Goal: Information Seeking & Learning: Learn about a topic

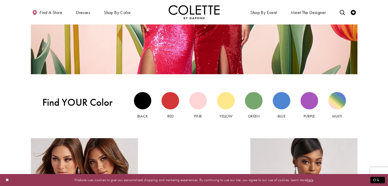
scroll to position [441, 0]
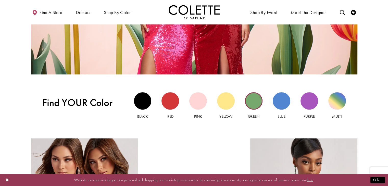
click at [255, 101] on div "Green view" at bounding box center [254, 101] width 18 height 18
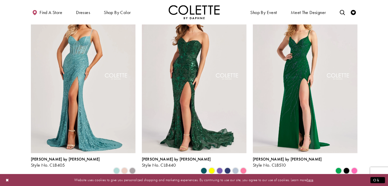
scroll to position [63, 0]
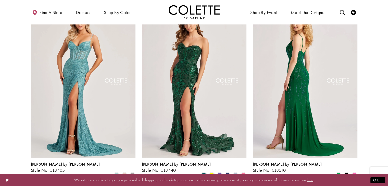
click at [315, 101] on img "Visit Colette by Daphne Style No. CL8510 Page" at bounding box center [305, 82] width 105 height 152
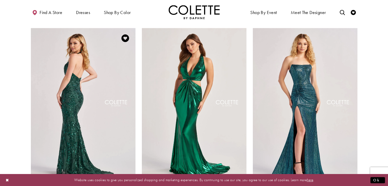
scroll to position [418, 0]
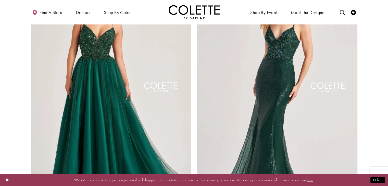
scroll to position [850, 0]
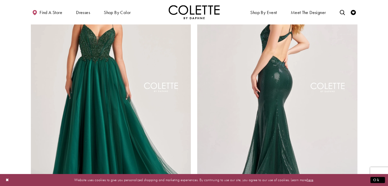
click at [333, 97] on img "Visit Colette by Daphne Style No. CL8585 Page" at bounding box center [277, 88] width 160 height 233
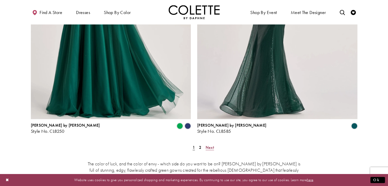
click at [209, 145] on span "Next" at bounding box center [210, 147] width 8 height 5
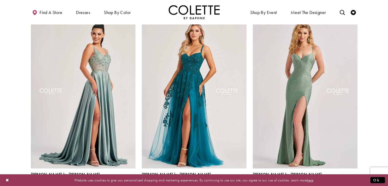
scroll to position [53, 0]
click at [354, 183] on span "Product List" at bounding box center [354, 186] width 6 height 6
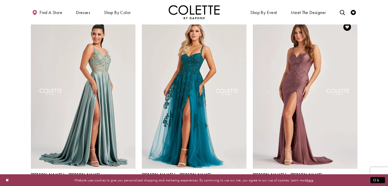
click at [348, 183] on span "Product List" at bounding box center [346, 186] width 6 height 6
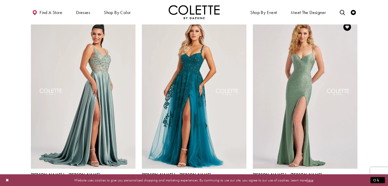
click at [354, 183] on span "Product List" at bounding box center [354, 186] width 6 height 6
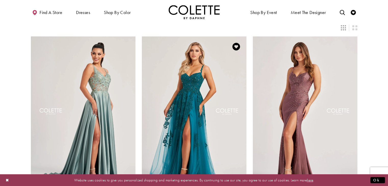
scroll to position [0, 0]
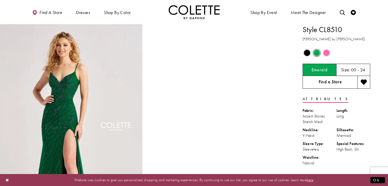
drag, startPoint x: 314, startPoint y: 84, endPoint x: 309, endPoint y: 82, distance: 5.3
click at [309, 82] on link "Find a Store" at bounding box center [330, 82] width 55 height 13
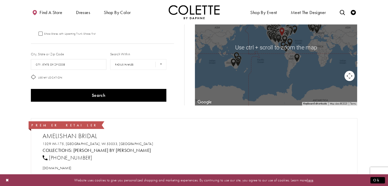
scroll to position [35, 0]
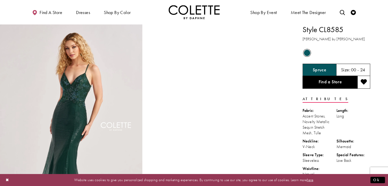
scroll to position [5, 0]
